Goal: Obtain resource: Download file/media

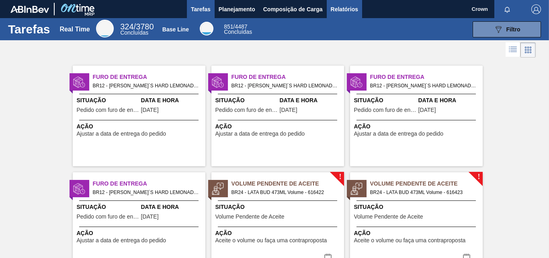
click at [346, 11] on span "Relatórios" at bounding box center [344, 9] width 27 height 10
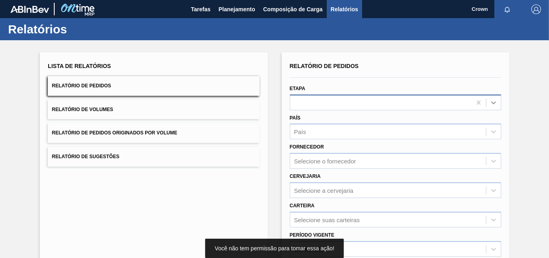
click at [494, 101] on icon at bounding box center [494, 103] width 8 height 8
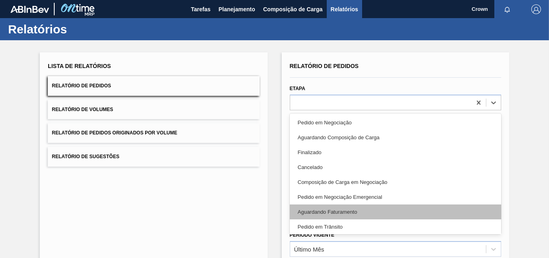
click at [341, 208] on div "Aguardando Faturamento" at bounding box center [396, 211] width 212 height 15
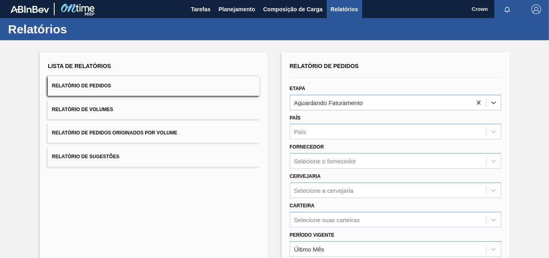
scroll to position [40, 0]
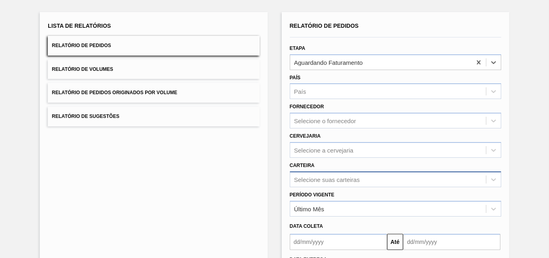
click at [442, 177] on div "Selecione suas carteiras" at bounding box center [396, 179] width 212 height 16
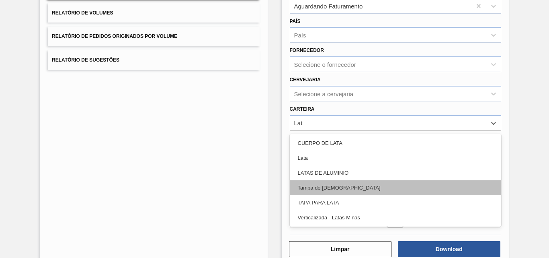
type input "Lata"
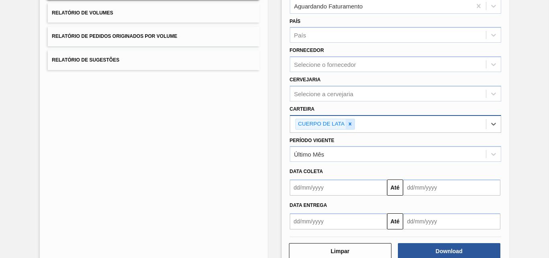
click at [351, 125] on icon at bounding box center [350, 124] width 3 height 3
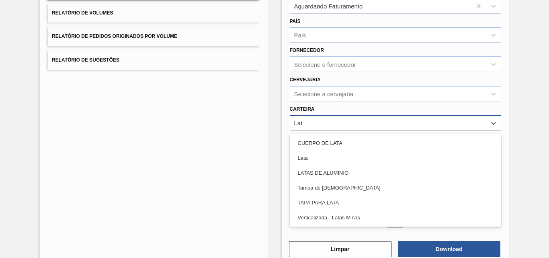
type input "Lata"
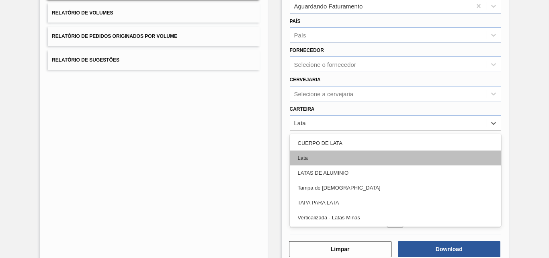
click at [305, 156] on div "Lata" at bounding box center [396, 157] width 212 height 15
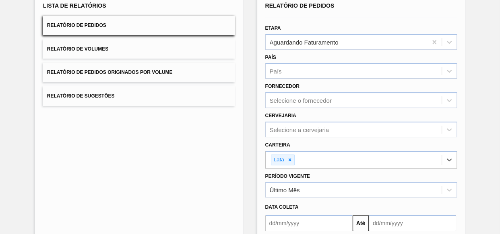
scroll to position [139, 0]
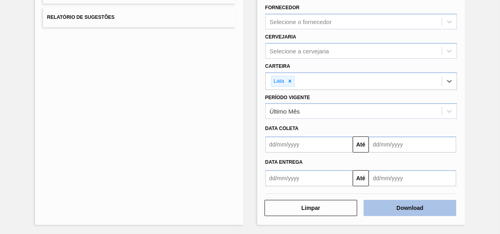
click at [422, 208] on button "Download" at bounding box center [409, 208] width 93 height 16
